Goal: Transaction & Acquisition: Subscribe to service/newsletter

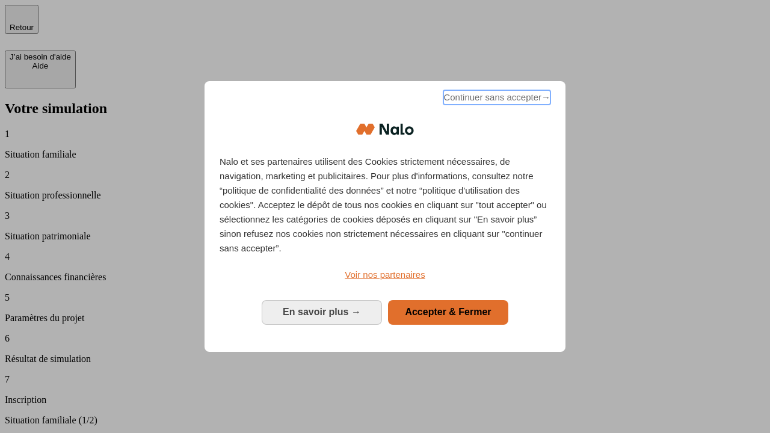
click at [496, 99] on span "Continuer sans accepter →" at bounding box center [497, 97] width 107 height 14
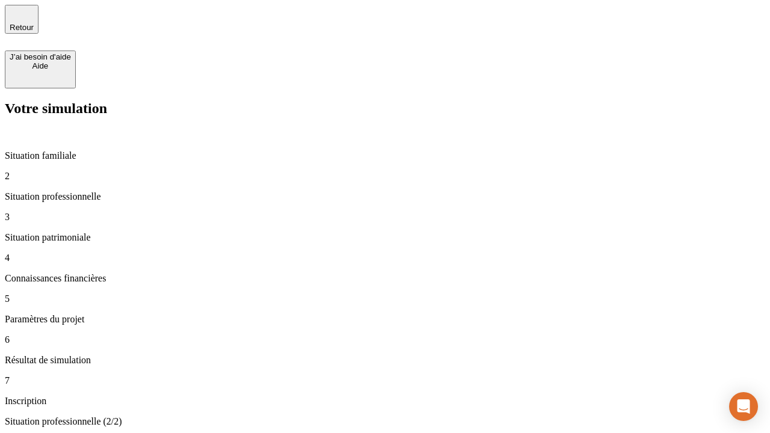
type input "30 000"
type input "40 000"
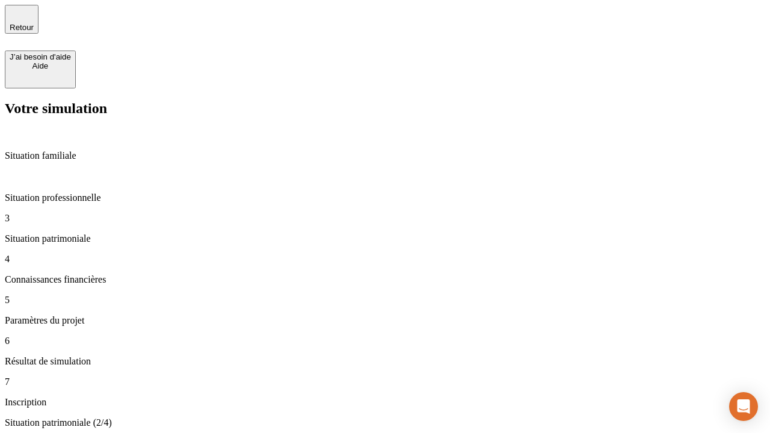
type input "1 100"
type input "20"
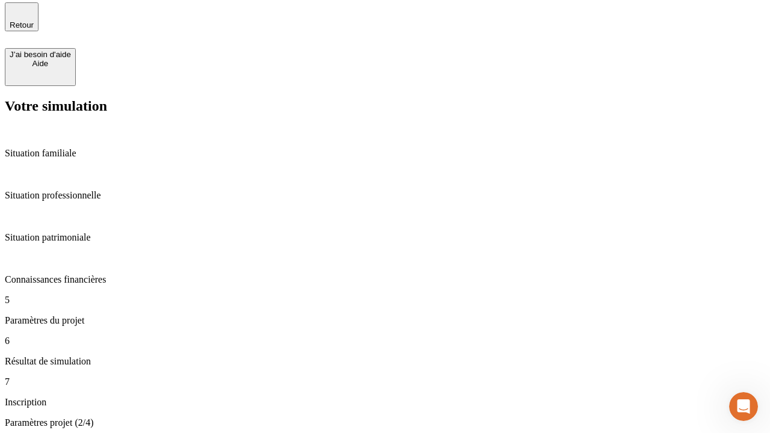
type input "40"
type input "62"
type input "50 000"
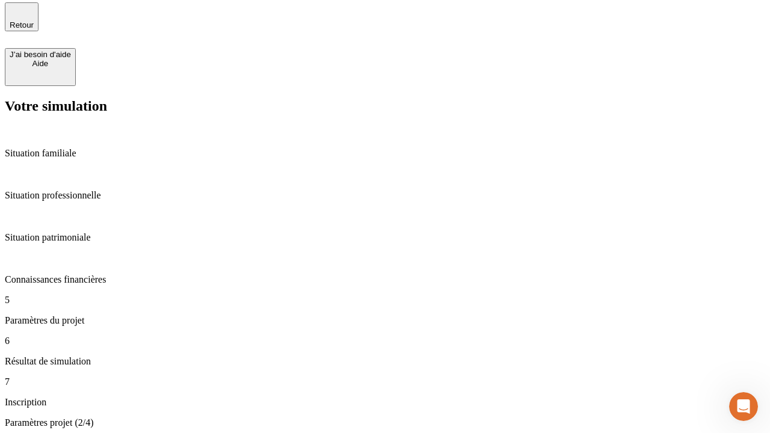
type input "640"
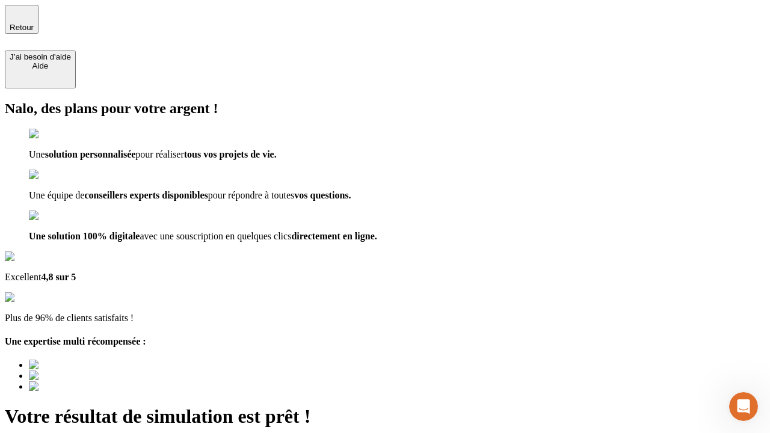
type input "[EMAIL_ADDRESS][DOMAIN_NAME]"
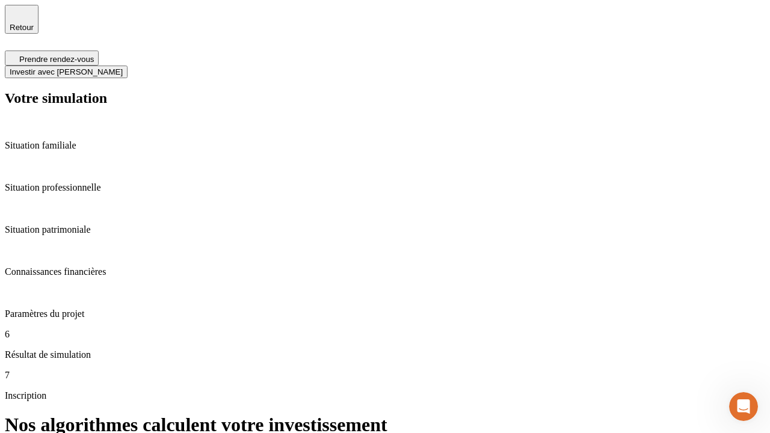
click at [123, 67] on span "Investir avec [PERSON_NAME]" at bounding box center [66, 71] width 113 height 9
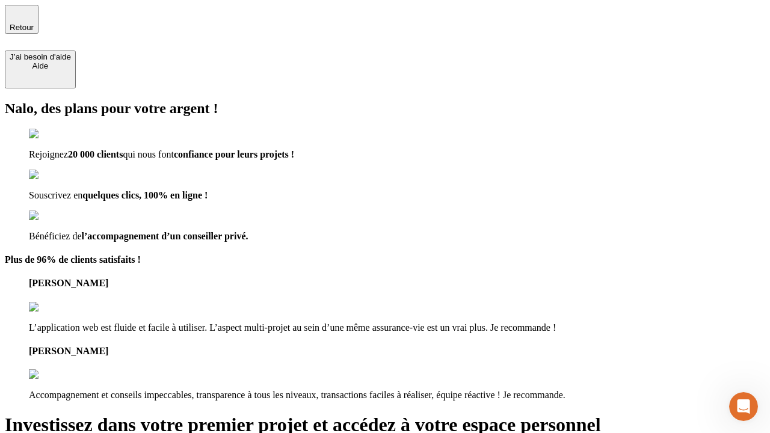
type input "[EMAIL_ADDRESS][DOMAIN_NAME]"
